Goal: Transaction & Acquisition: Book appointment/travel/reservation

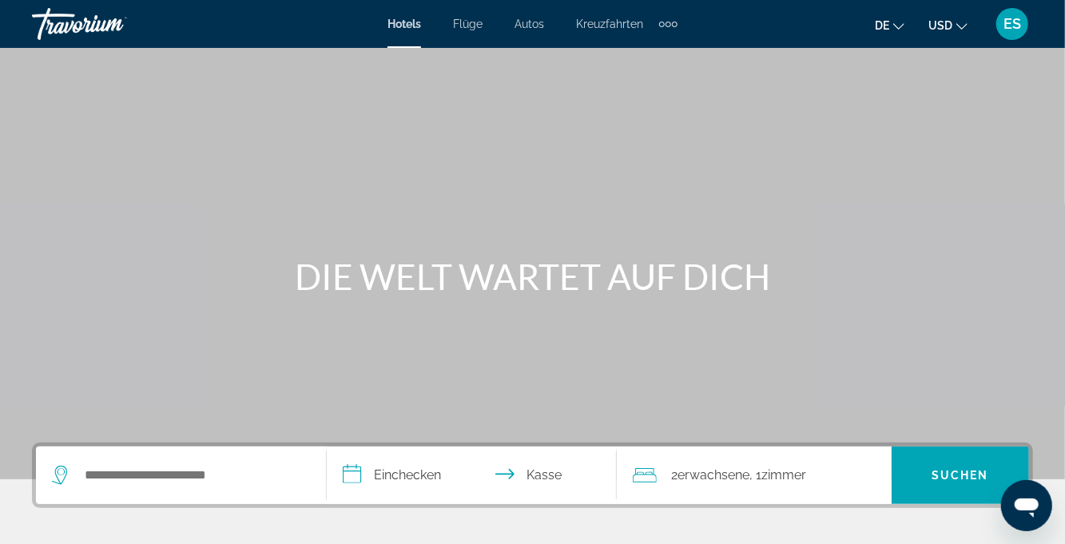
click at [938, 33] on button "USD USD ($) MXN (Mexikanische Dollar) CAD (Kanada-Dollar) GBP (£) EUR (€) AUD (…" at bounding box center [947, 25] width 39 height 23
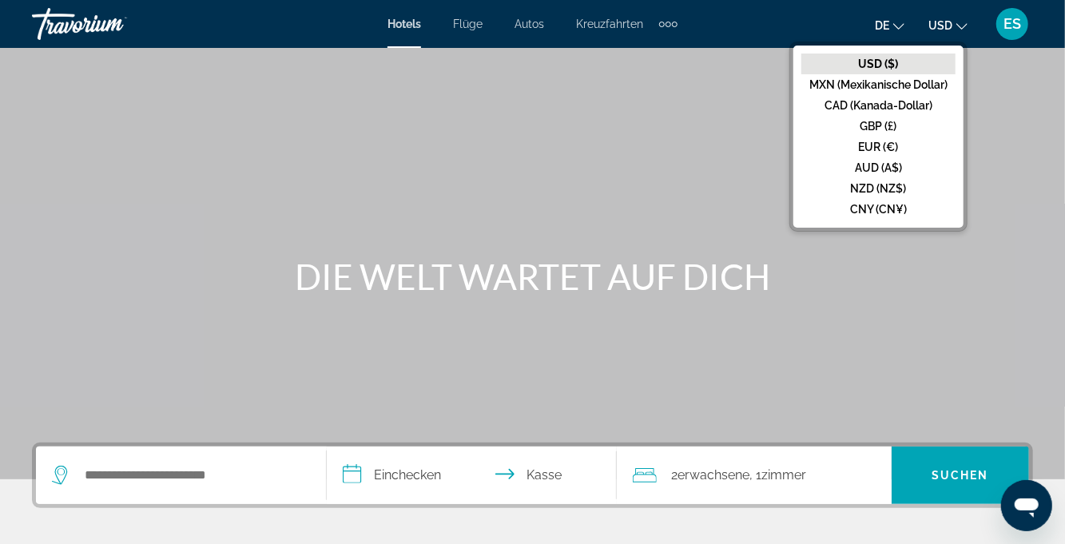
click at [889, 152] on button "EUR (€)" at bounding box center [878, 147] width 154 height 21
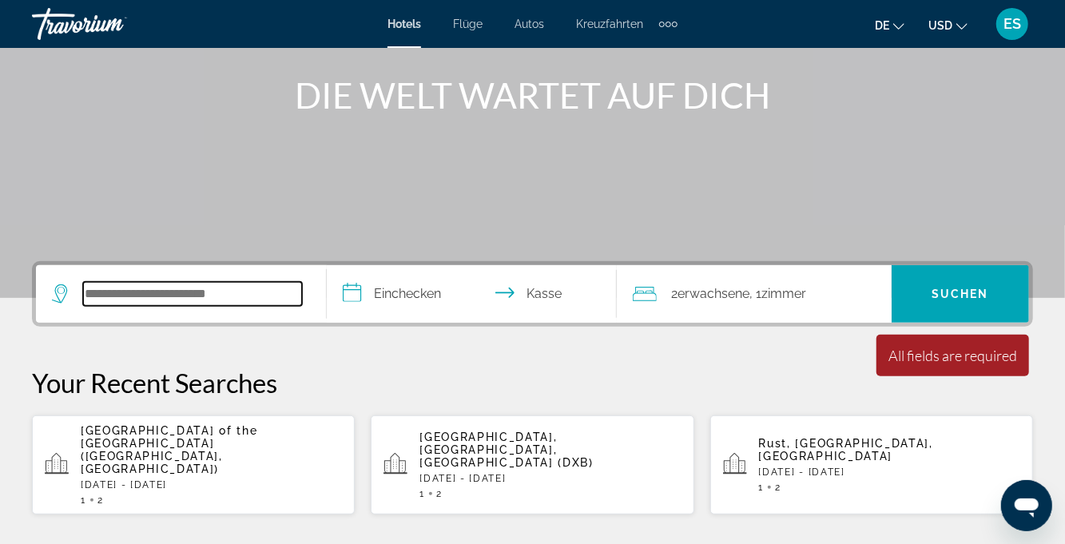
click at [278, 302] on input "Such-Widget" at bounding box center [192, 294] width 219 height 24
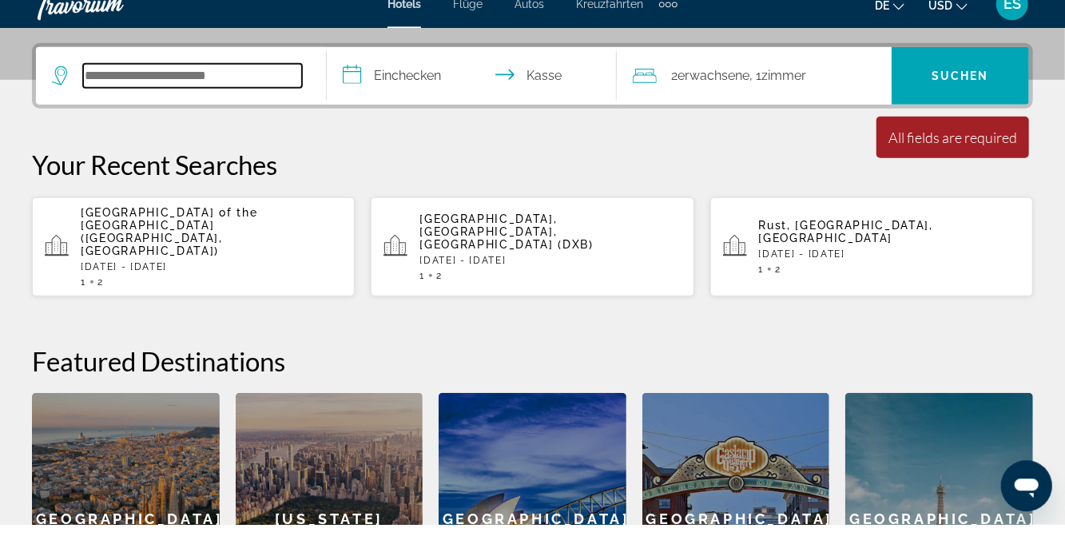
scroll to position [390, 0]
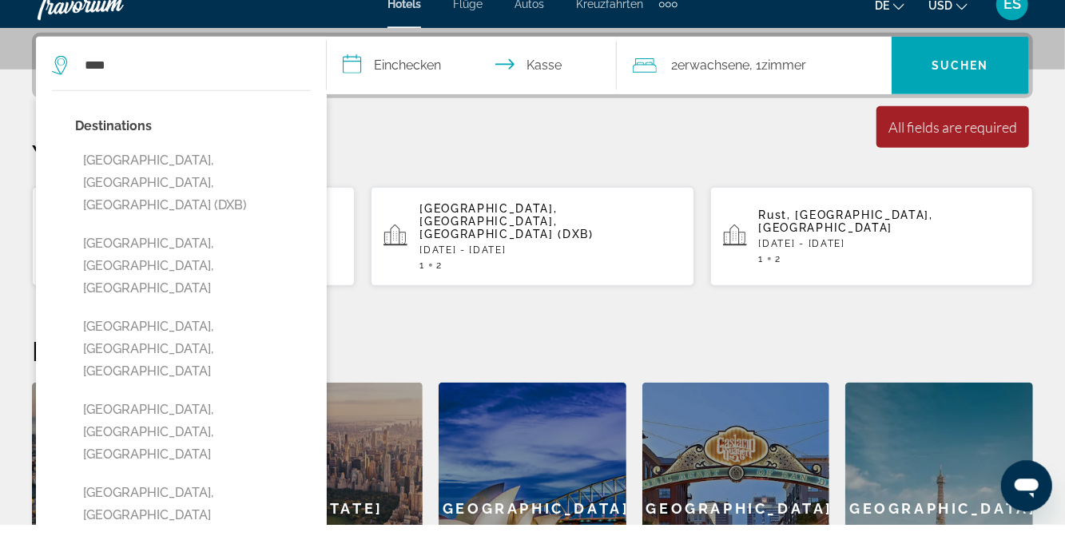
click at [272, 178] on button "[GEOGRAPHIC_DATA], [GEOGRAPHIC_DATA], [GEOGRAPHIC_DATA] (DXB)" at bounding box center [193, 202] width 236 height 75
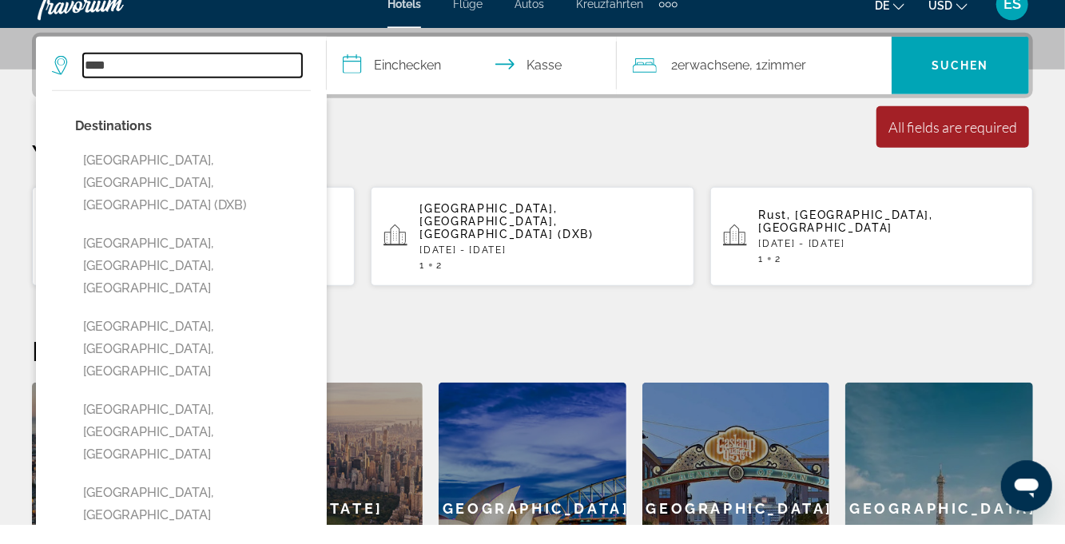
type input "**********"
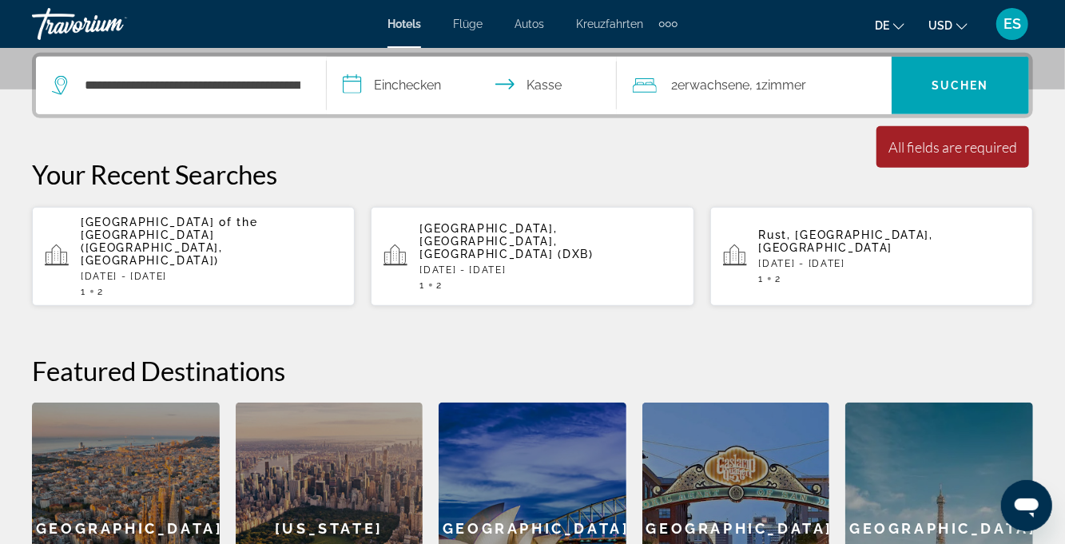
click at [444, 96] on input "**********" at bounding box center [475, 88] width 297 height 62
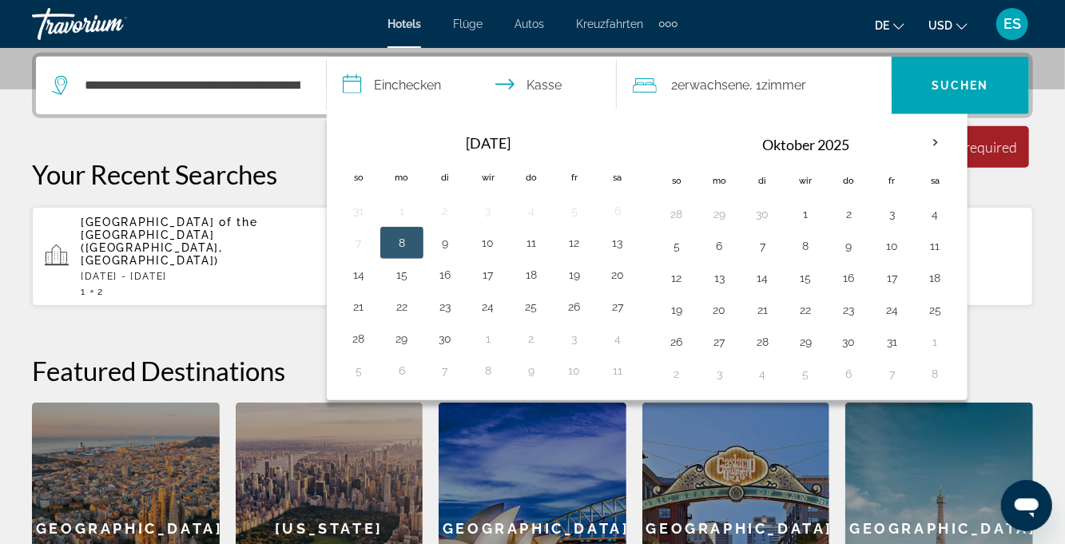
click at [401, 240] on button "8" at bounding box center [402, 243] width 26 height 22
click at [402, 273] on button "15" at bounding box center [402, 275] width 26 height 22
type input "**********"
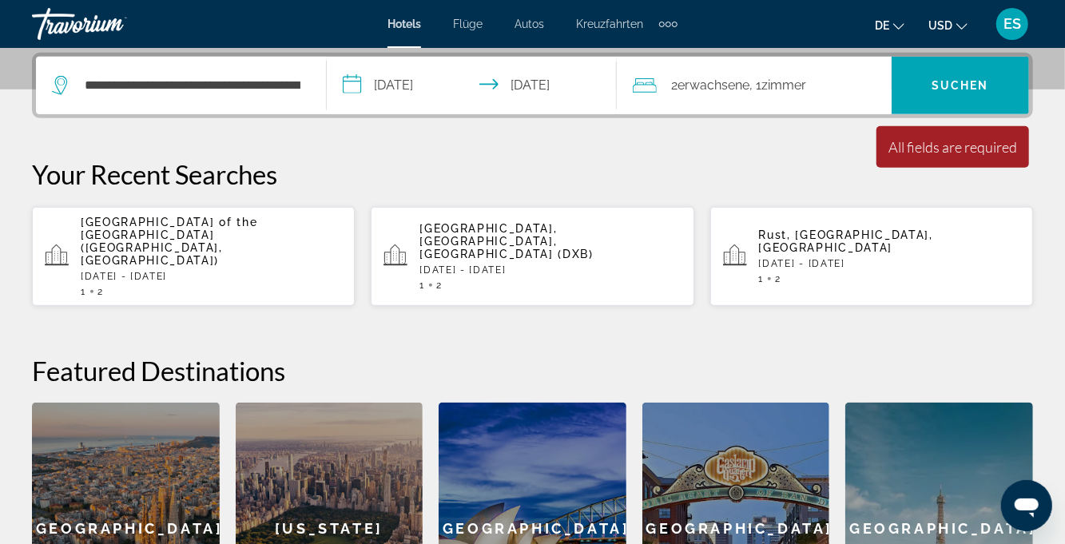
click at [956, 85] on font "Suchen" at bounding box center [961, 85] width 58 height 13
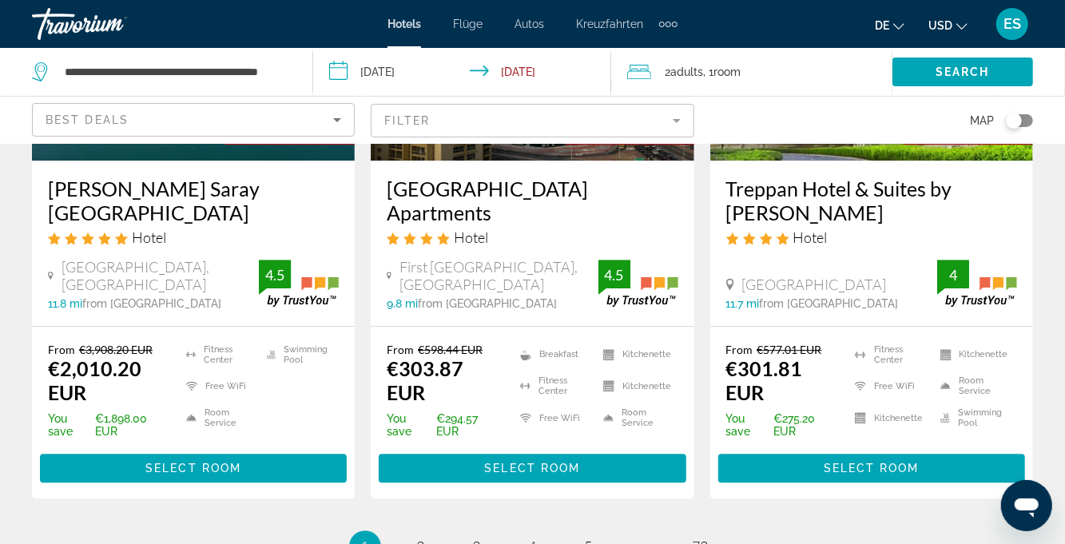
scroll to position [2207, 0]
click at [430, 531] on li "page 2" at bounding box center [421, 547] width 32 height 32
click at [420, 538] on span "2" at bounding box center [421, 547] width 8 height 18
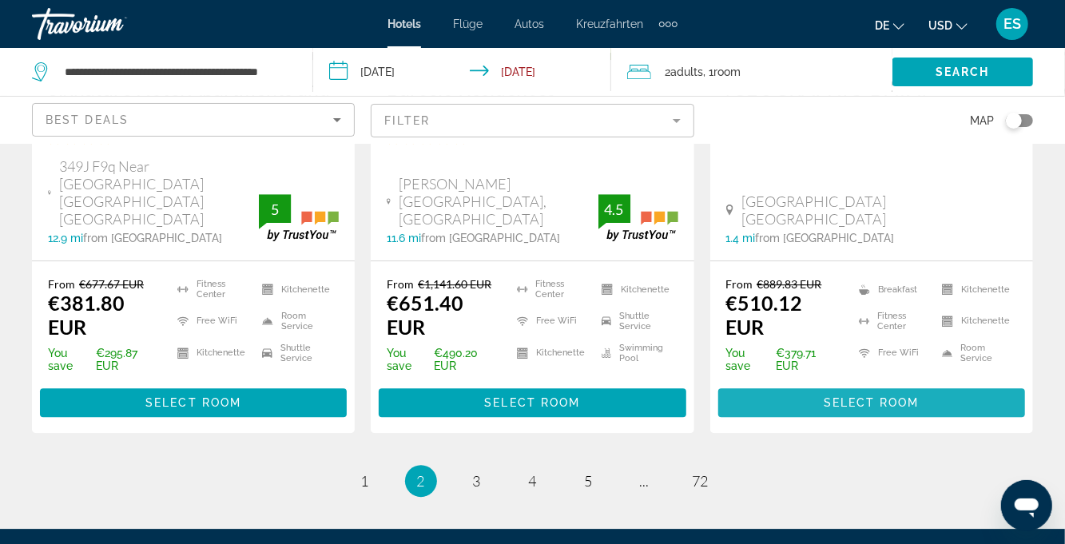
scroll to position [2289, 0]
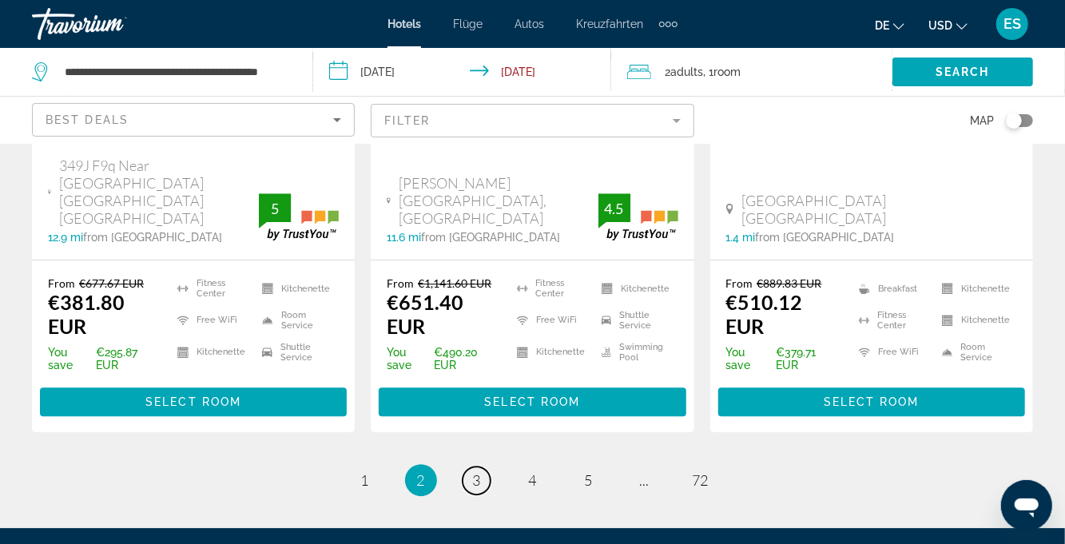
click at [473, 471] on span "3" at bounding box center [477, 480] width 8 height 18
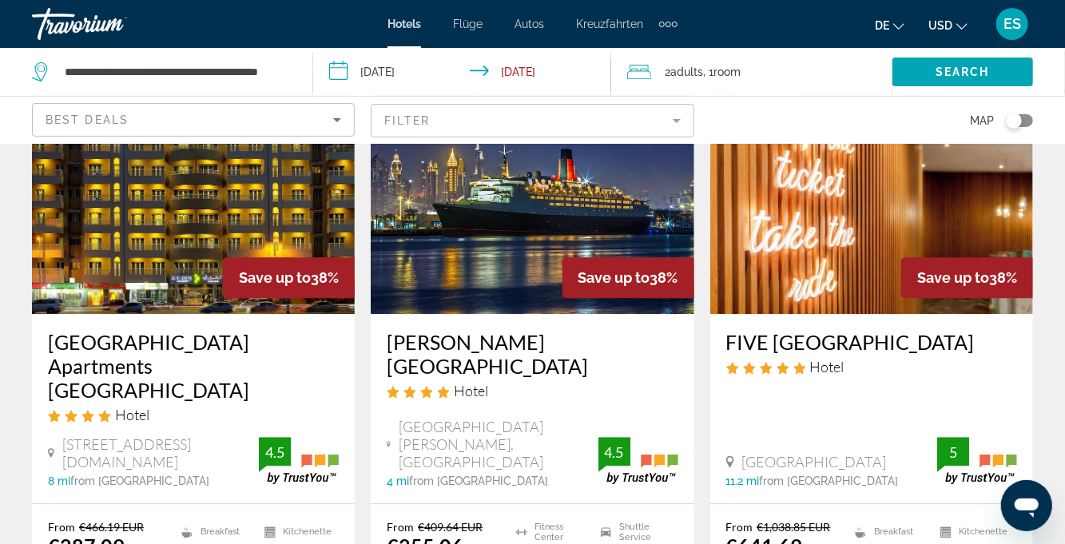
scroll to position [2041, 0]
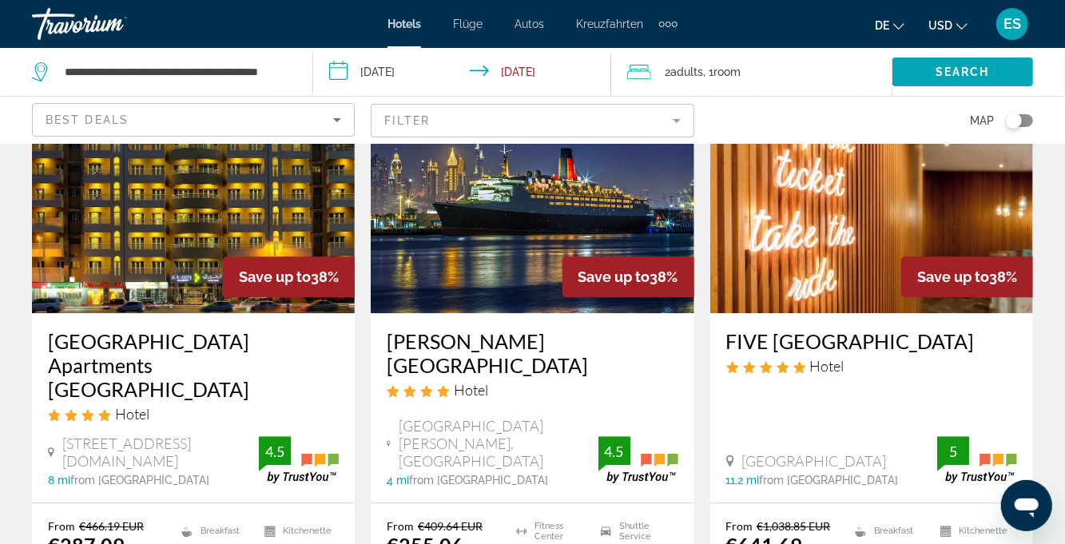
click at [887, 329] on h3 "FIVE [GEOGRAPHIC_DATA]" at bounding box center [871, 341] width 291 height 24
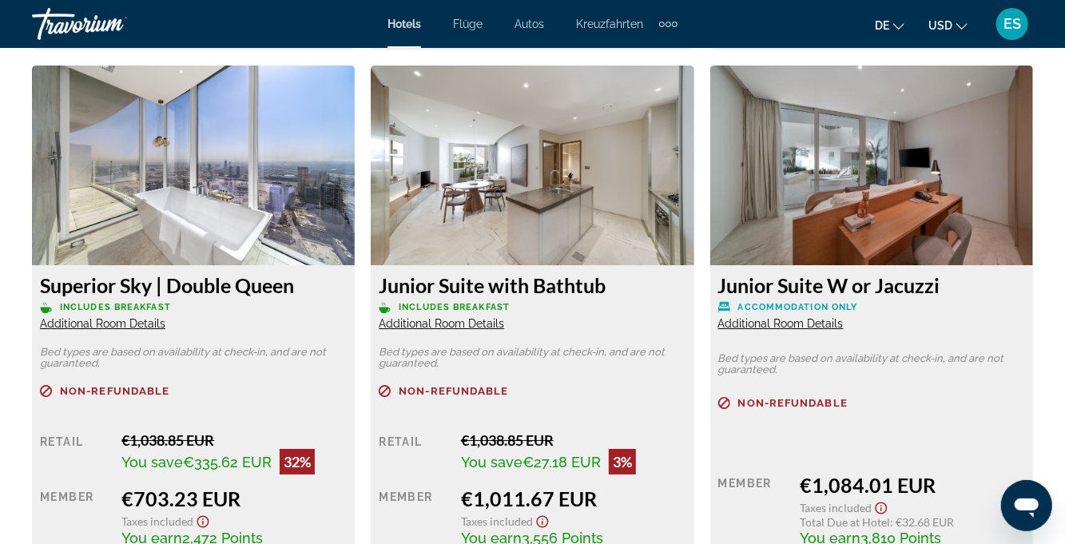
scroll to position [2975, 0]
click at [88, 288] on h3 "Superior Sky | Double Queen" at bounding box center [193, 284] width 307 height 24
click at [106, 304] on span "Includes Breakfast" at bounding box center [115, 306] width 111 height 10
click at [120, 276] on h3 "Superior Sky | Double Queen" at bounding box center [193, 284] width 307 height 24
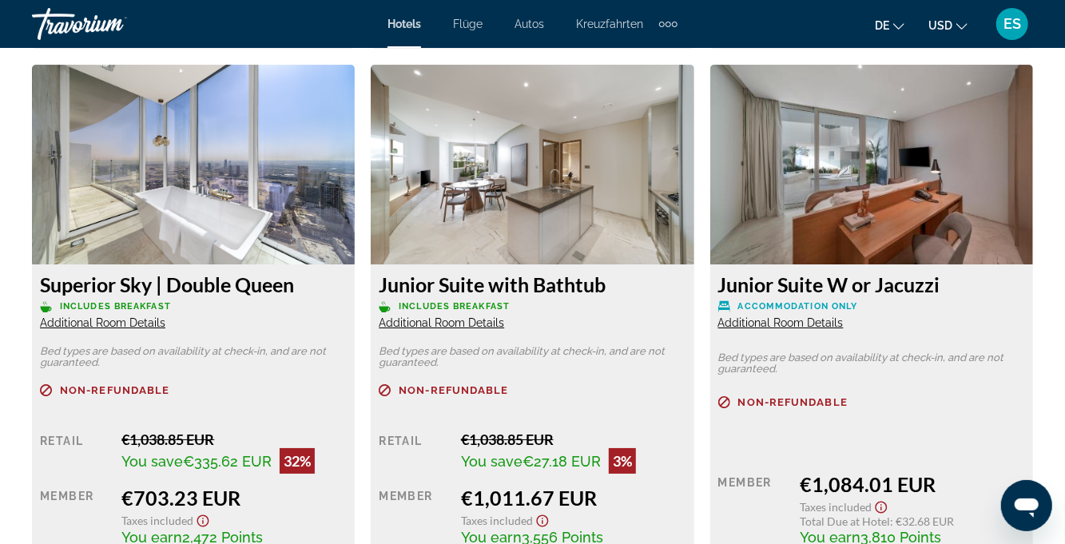
click at [185, 295] on h3 "Superior Sky | Double Queen" at bounding box center [193, 284] width 307 height 24
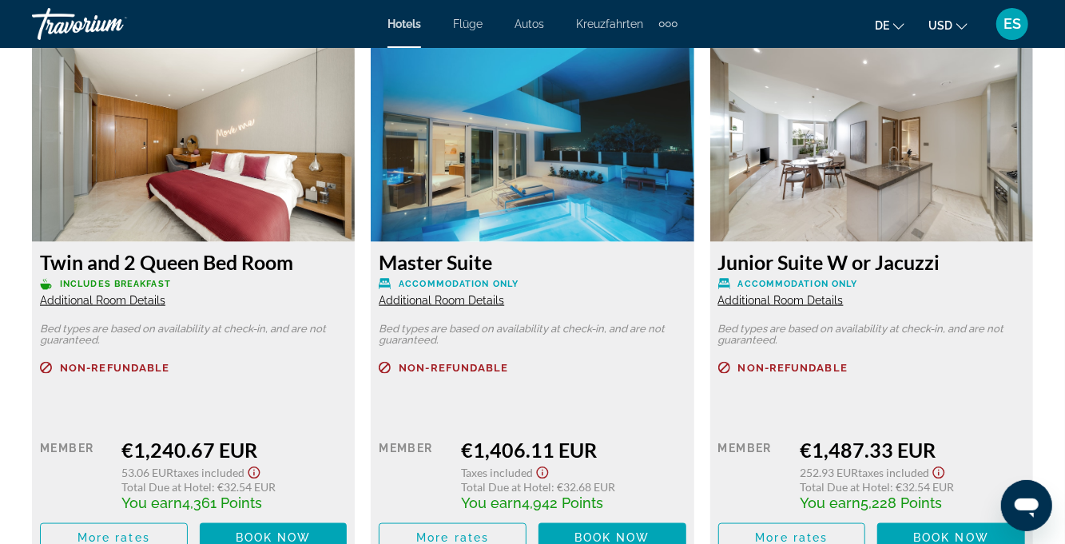
scroll to position [4087, 0]
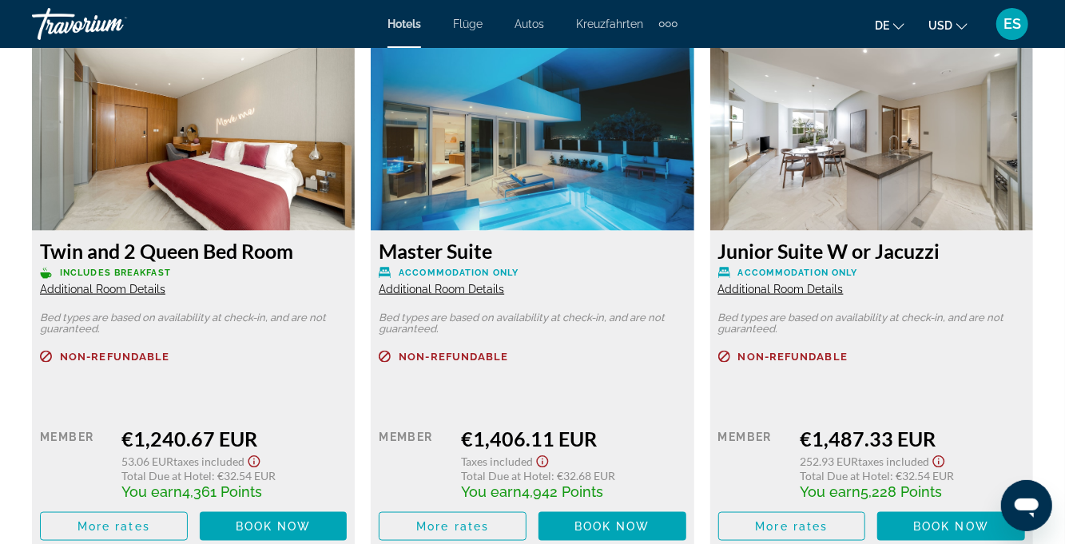
click at [436, 256] on h3 "Master Suite" at bounding box center [532, 251] width 307 height 24
click at [440, 260] on h3 "Master Suite" at bounding box center [532, 251] width 307 height 24
click at [483, 176] on img "Hauptinhalt" at bounding box center [532, 131] width 323 height 200
click at [488, 165] on img "Hauptinhalt" at bounding box center [532, 131] width 323 height 200
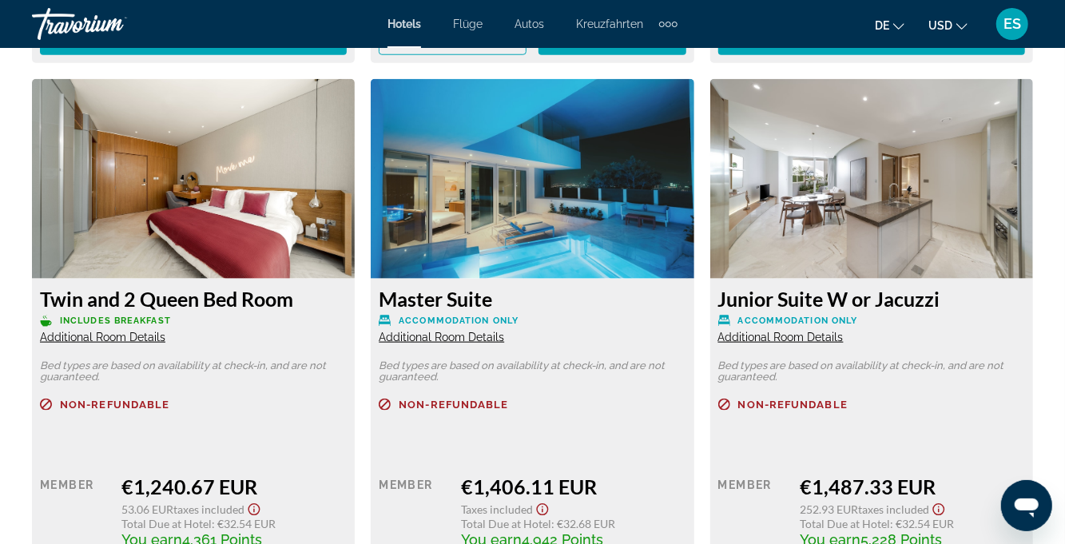
scroll to position [4017, 0]
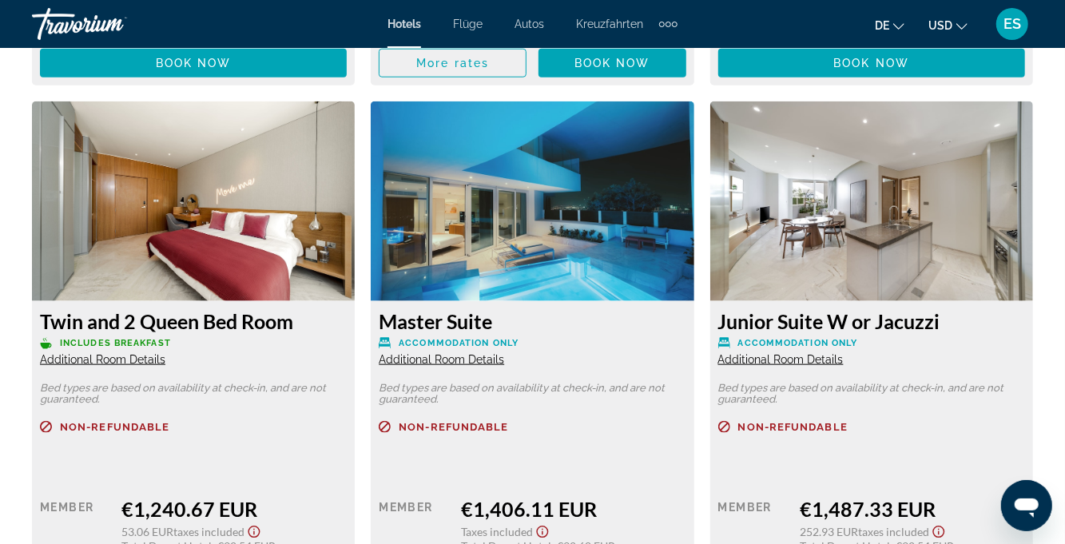
click at [509, 216] on img "Hauptinhalt" at bounding box center [532, 201] width 323 height 200
click at [504, 202] on img "Hauptinhalt" at bounding box center [532, 201] width 323 height 200
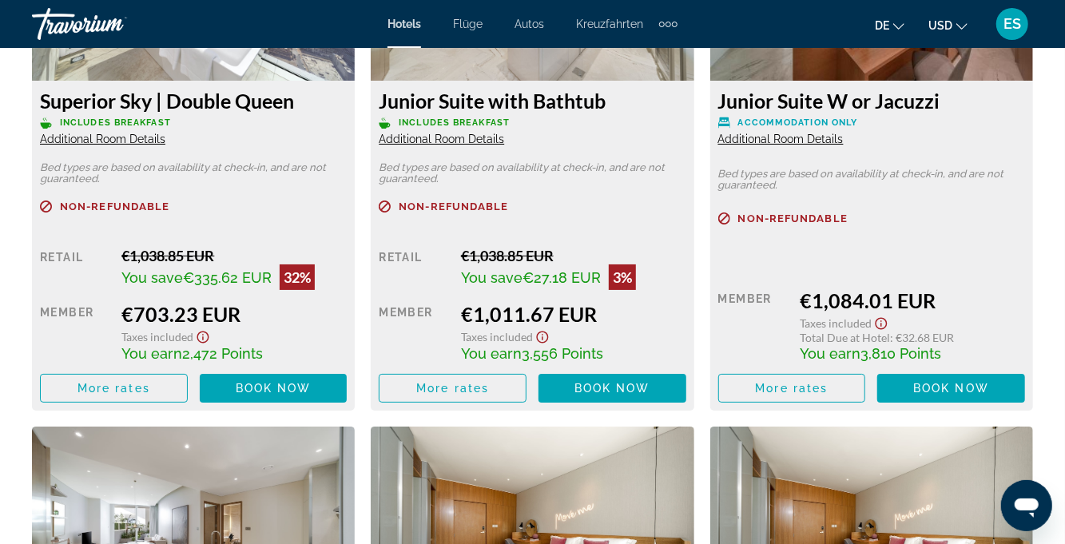
scroll to position [3189, 0]
